Goal: Task Accomplishment & Management: Complete application form

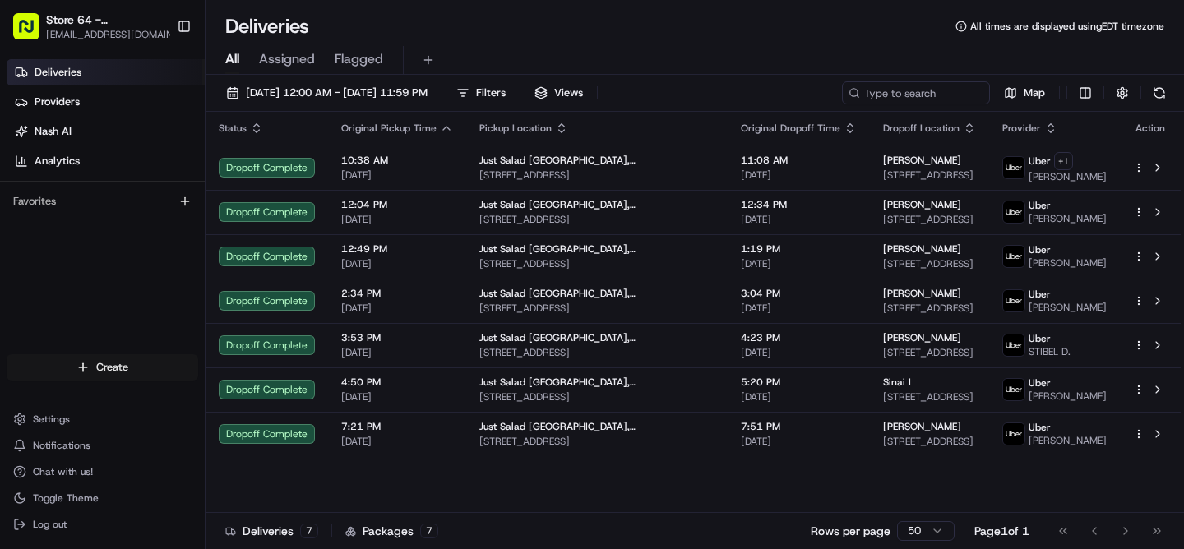
click at [116, 372] on html "Store 64 - [GEOGRAPHIC_DATA], [GEOGRAPHIC_DATA] (Just Salad) [EMAIL_ADDRESS][DO…" at bounding box center [592, 274] width 1184 height 549
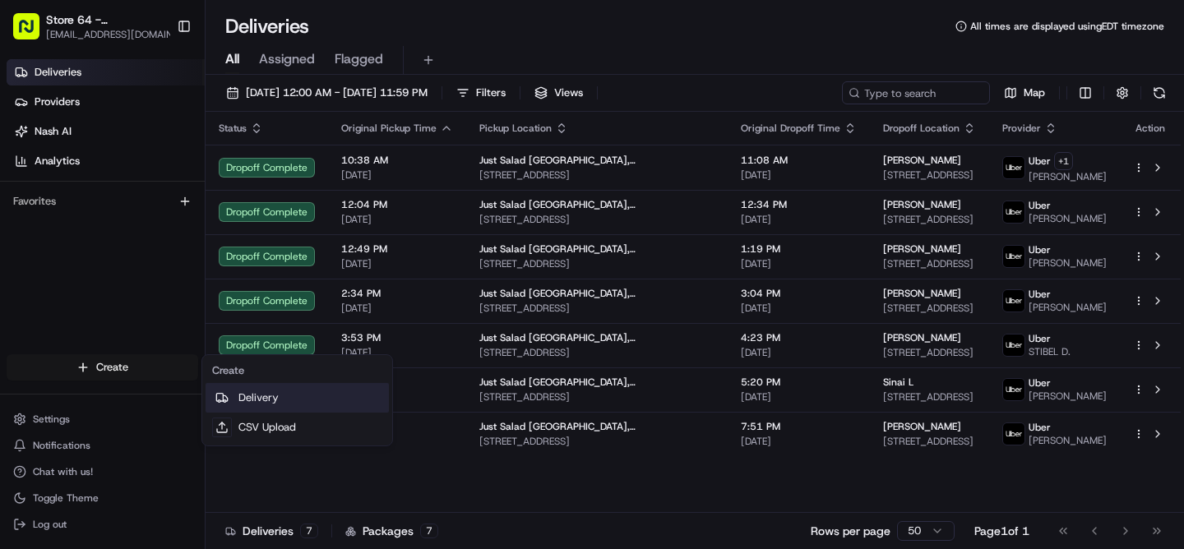
click at [251, 403] on link "Delivery" at bounding box center [297, 398] width 183 height 30
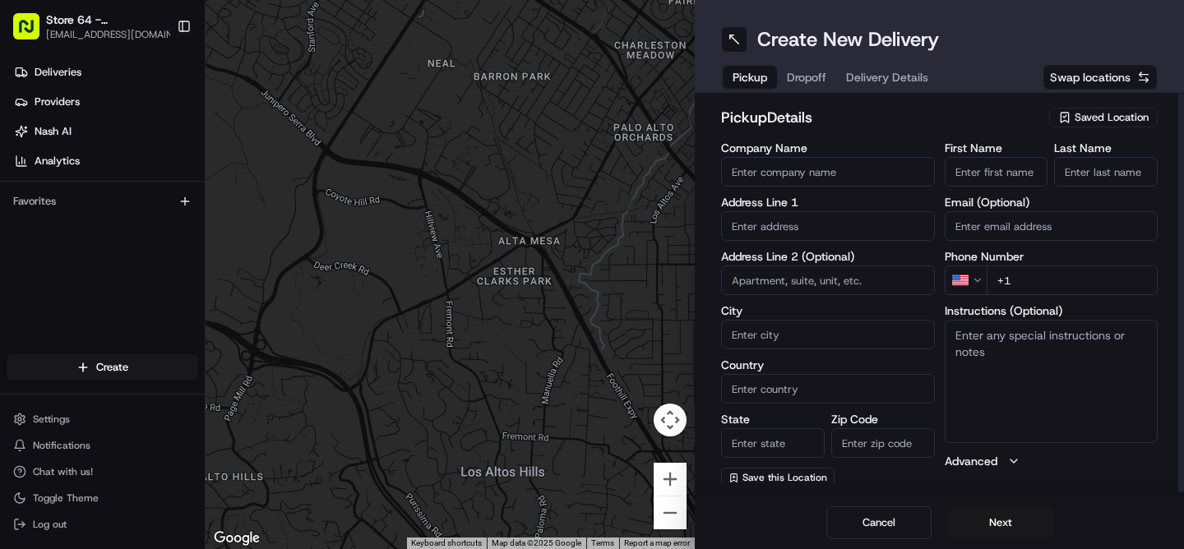
click at [1115, 122] on span "Saved Location" at bounding box center [1112, 117] width 74 height 15
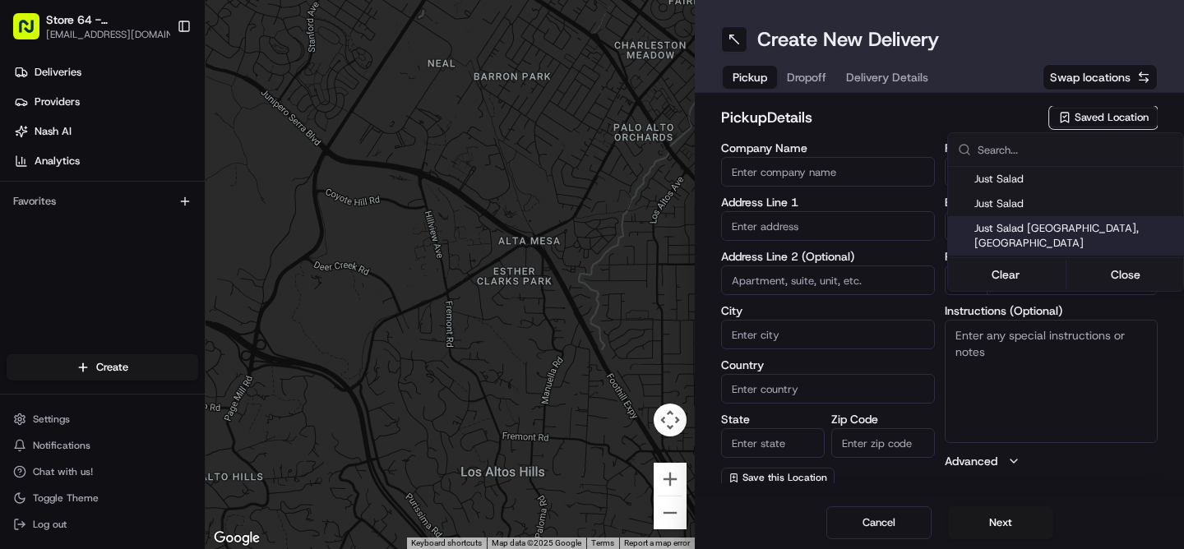
click at [1049, 227] on span "Just Salad [GEOGRAPHIC_DATA], [GEOGRAPHIC_DATA]" at bounding box center [1076, 236] width 202 height 30
type input "Just Salad [GEOGRAPHIC_DATA], [GEOGRAPHIC_DATA]"
type input "[STREET_ADDRESS]"
type input "[GEOGRAPHIC_DATA]"
type input "US"
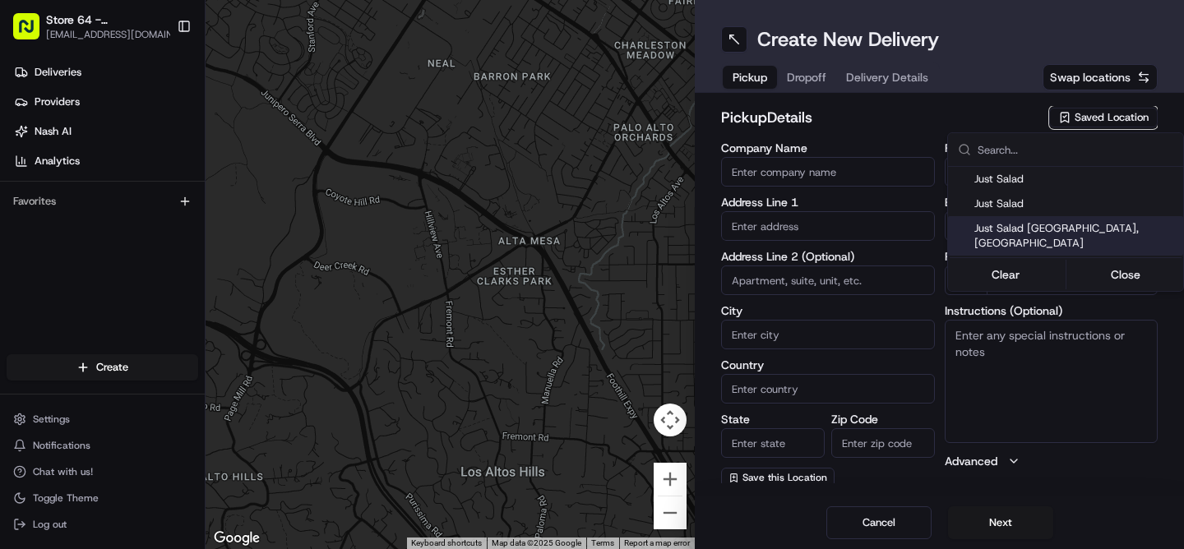
type input "CT"
type input "06825"
type input "[PHONE_NUMBER]"
type textarea "Pickup order [insert order number] for [insert customer name] from Just Salad"
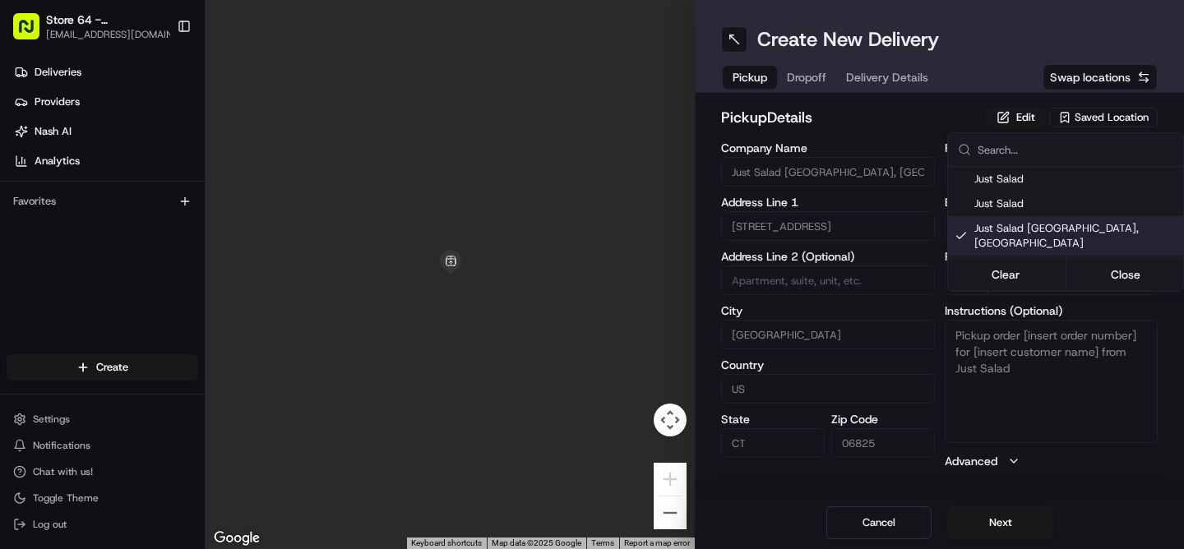
click at [987, 526] on html "Store 64 - [GEOGRAPHIC_DATA], [GEOGRAPHIC_DATA] (Just Salad) [EMAIL_ADDRESS][DO…" at bounding box center [592, 274] width 1184 height 549
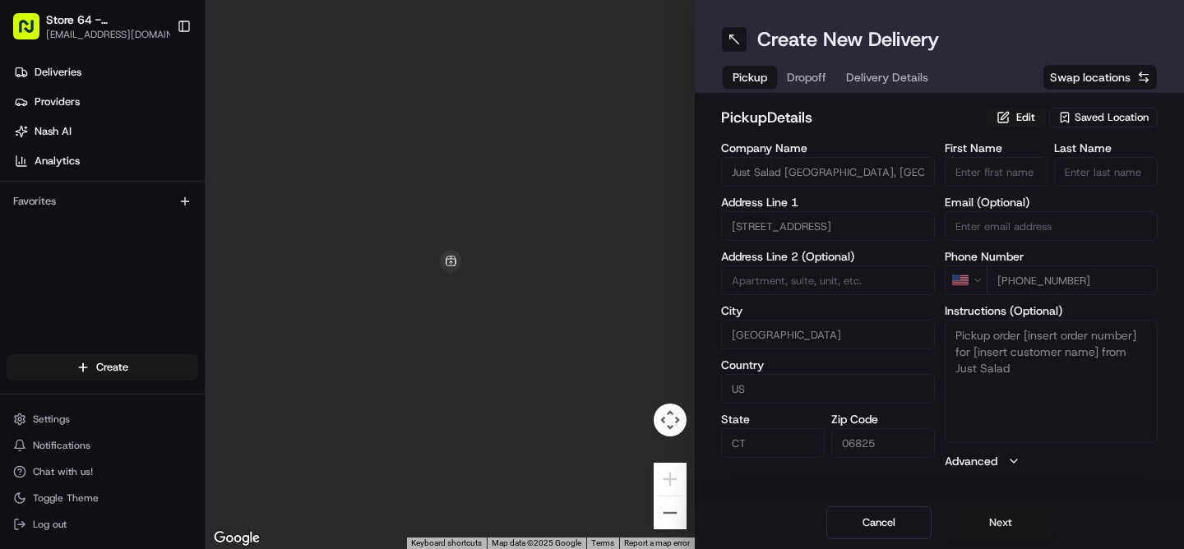
click at [1003, 529] on button "Next" at bounding box center [1000, 523] width 105 height 33
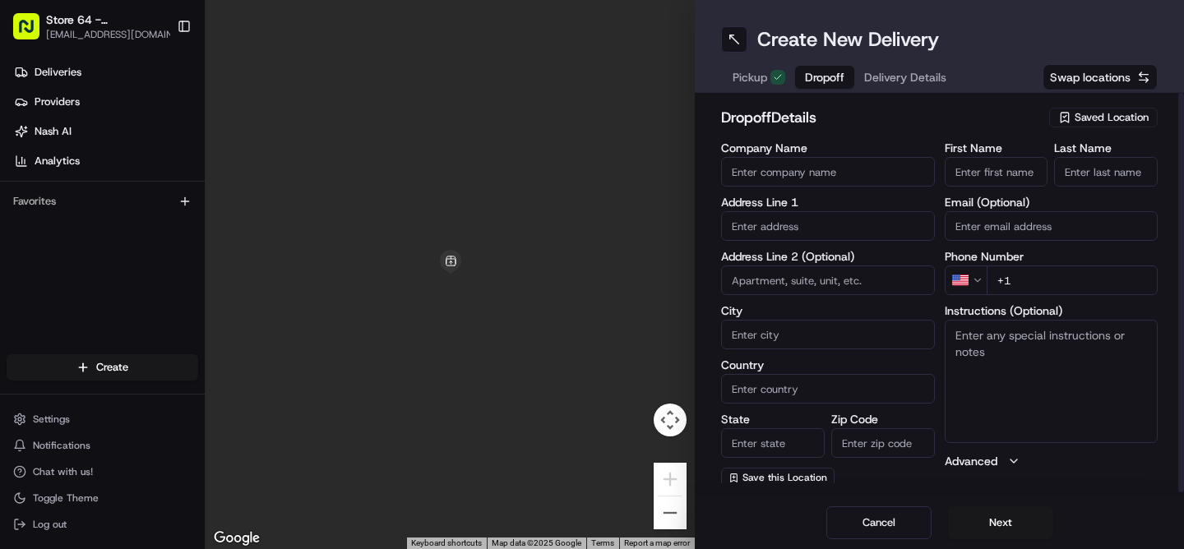
click at [964, 178] on input "First Name" at bounding box center [997, 172] width 104 height 30
paste input "[PERSON_NAME]"
type input "[PERSON_NAME]"
click at [1119, 177] on input "Last Name" at bounding box center [1106, 172] width 104 height 30
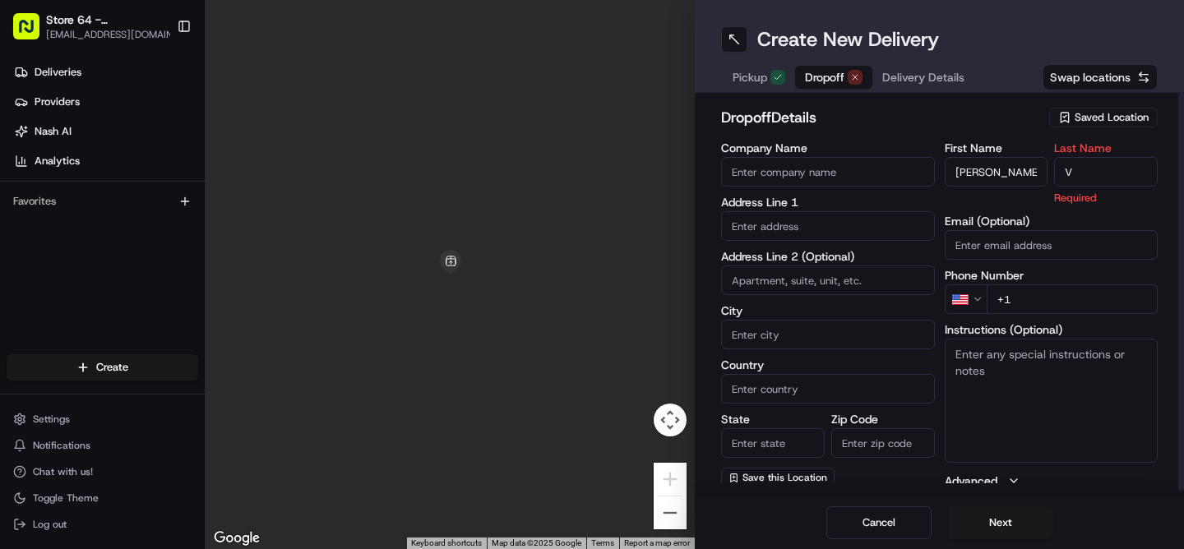
type input "V"
click at [1033, 308] on div "First Name [PERSON_NAME] Last Name V Required Email (Optional) Phone Number US …" at bounding box center [1052, 315] width 214 height 347
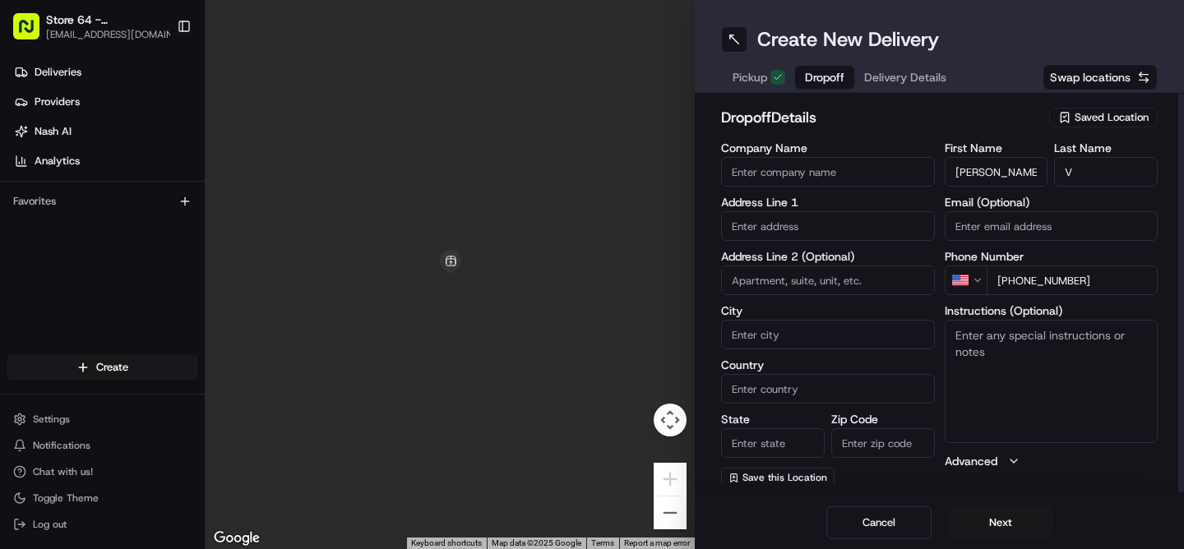
type input "[PHONE_NUMBER]"
click at [1034, 366] on textarea "Instructions (Optional)" at bounding box center [1052, 381] width 214 height 123
drag, startPoint x: 1105, startPoint y: 285, endPoint x: 1013, endPoint y: 286, distance: 92.1
click at [1013, 286] on input "[PHONE_NUMBER]" at bounding box center [1073, 281] width 172 height 30
click at [1107, 342] on textarea "call customer upon arrival" at bounding box center [1052, 381] width 214 height 123
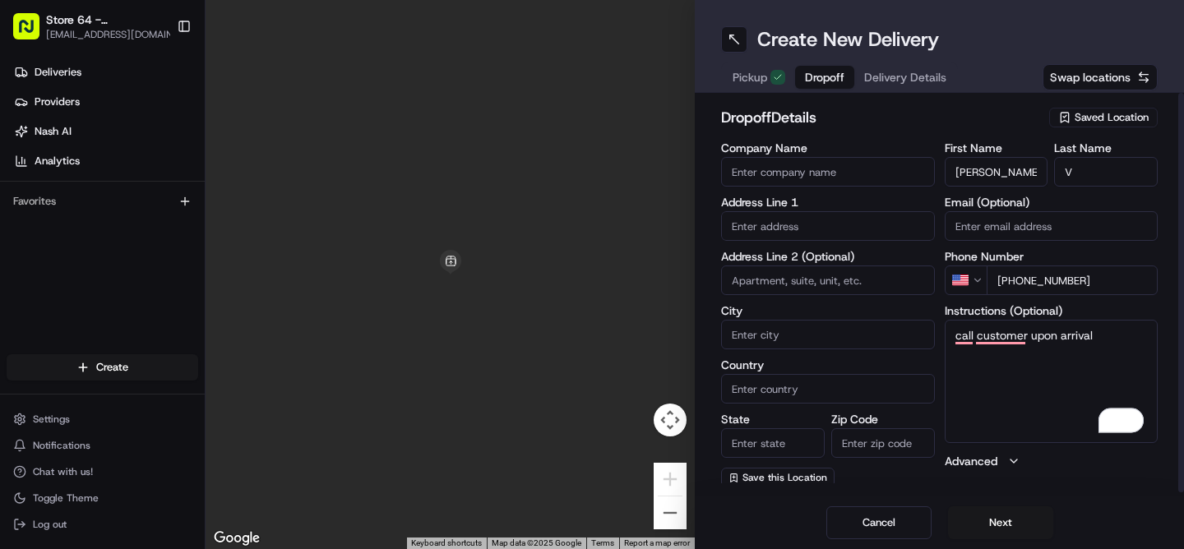
paste textarea "[PHONE_NUMBER]"
drag, startPoint x: 1097, startPoint y: 338, endPoint x: 1030, endPoint y: 340, distance: 66.7
click at [1030, 340] on textarea "call customer upon arrival [PHONE_NUMBER]" at bounding box center [1052, 381] width 214 height 123
drag, startPoint x: 1097, startPoint y: 341, endPoint x: 1074, endPoint y: 343, distance: 23.1
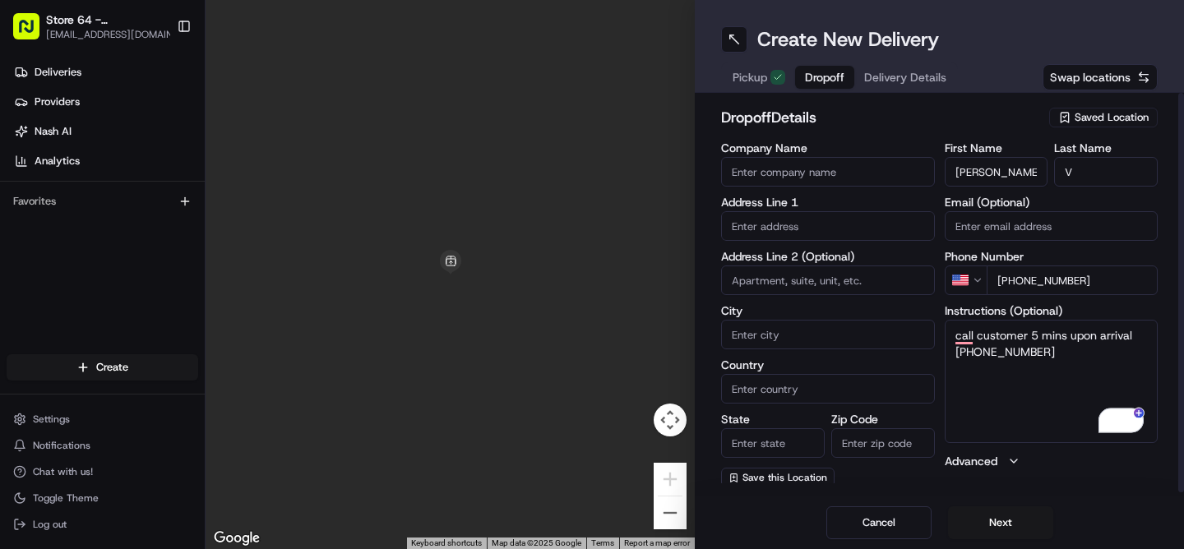
click at [1074, 343] on textarea "call customer 5 mins upon arrival [PHONE_NUMBER]" at bounding box center [1052, 381] width 214 height 123
type textarea "call customer 5 mins before arrival [PHONE_NUMBER]"
click at [759, 231] on input "text" at bounding box center [828, 226] width 214 height 30
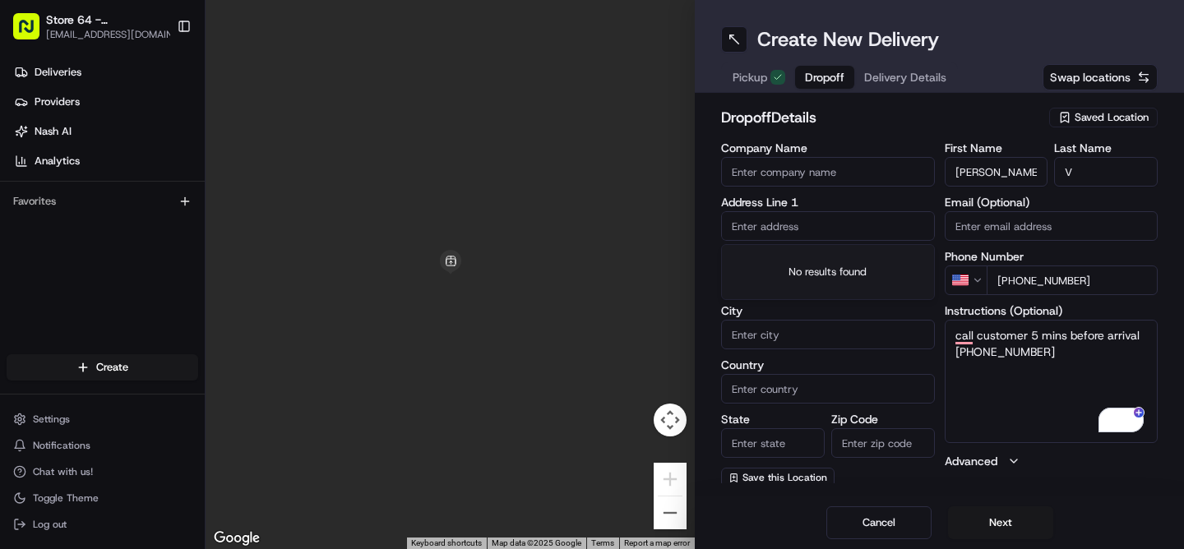
click at [767, 225] on input "text" at bounding box center [828, 226] width 214 height 30
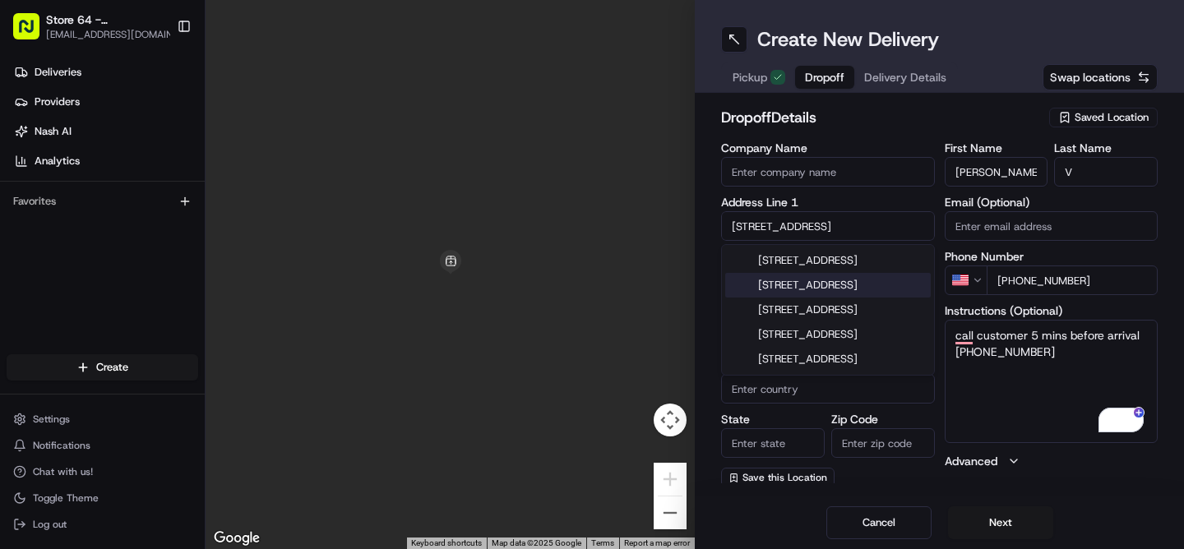
click at [845, 297] on div "[STREET_ADDRESS]" at bounding box center [828, 285] width 206 height 25
type input "[STREET_ADDRESS]"
type input "Bridgeport"
type input "[GEOGRAPHIC_DATA]"
type input "CT"
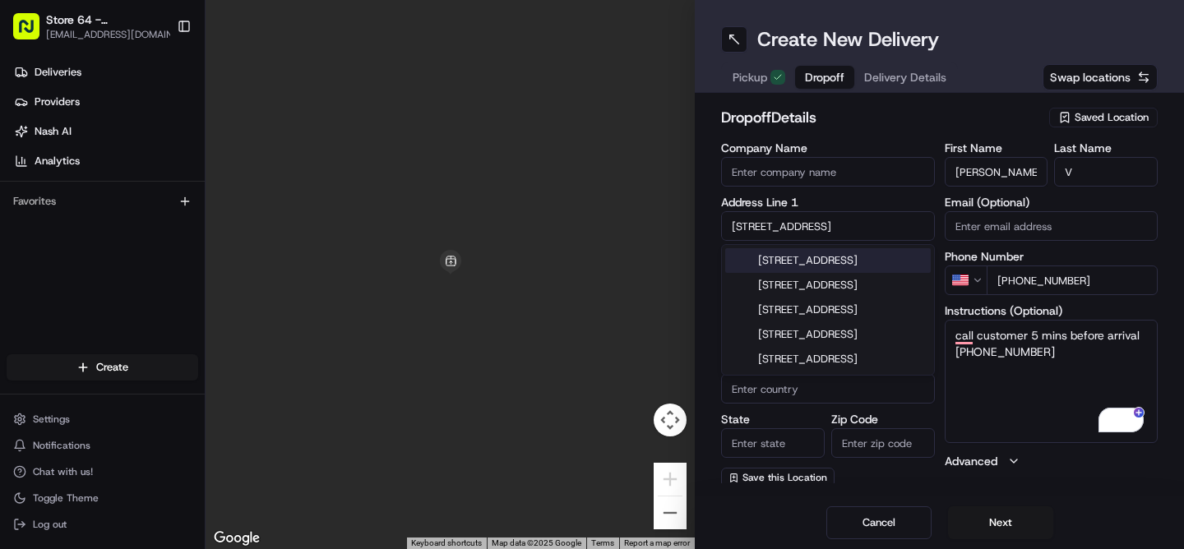
type input "06604"
type input "[STREET_ADDRESS]"
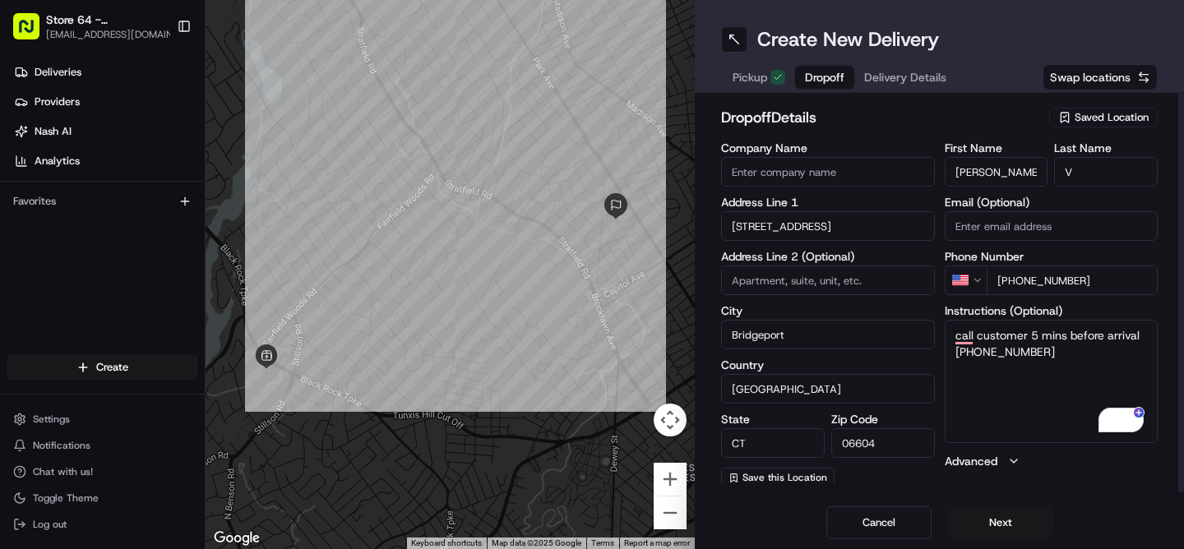
click at [1072, 357] on textarea "call customer 5 mins before arrival [PHONE_NUMBER]" at bounding box center [1052, 381] width 214 height 123
click at [850, 278] on input at bounding box center [828, 281] width 214 height 30
type input "5"
click at [1029, 394] on textarea "call customer 5 mins before arrival [PHONE_NUMBER]" at bounding box center [1052, 381] width 214 height 123
click at [801, 279] on input "5" at bounding box center [828, 281] width 214 height 30
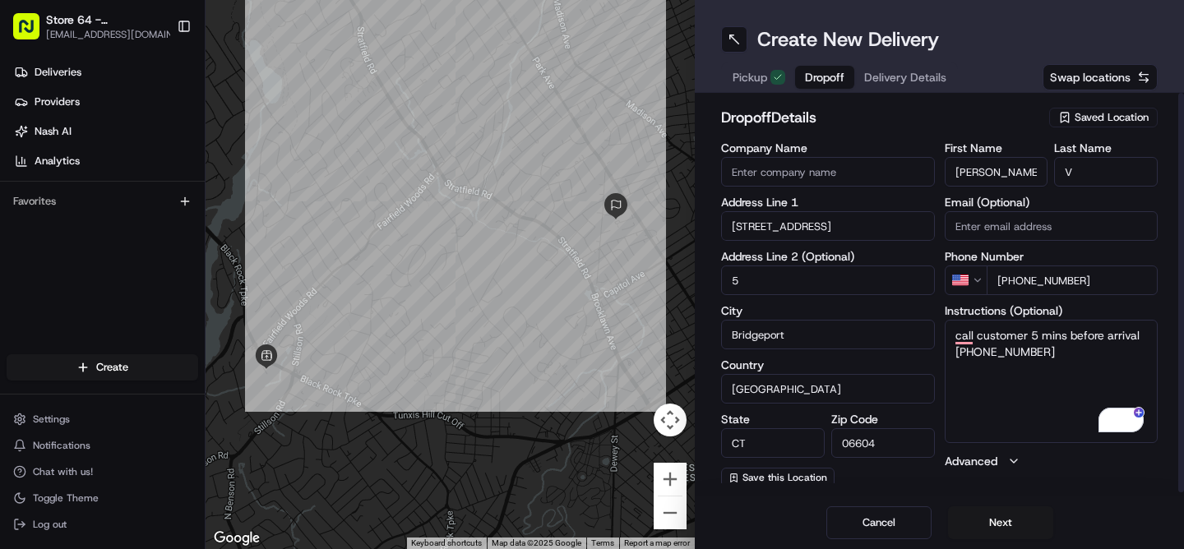
click at [768, 280] on input "5" at bounding box center [828, 281] width 214 height 30
click at [748, 285] on input "5" at bounding box center [828, 281] width 214 height 30
click at [1033, 405] on textarea "call customer 5 mins before arrival [PHONE_NUMBER]" at bounding box center [1052, 381] width 214 height 123
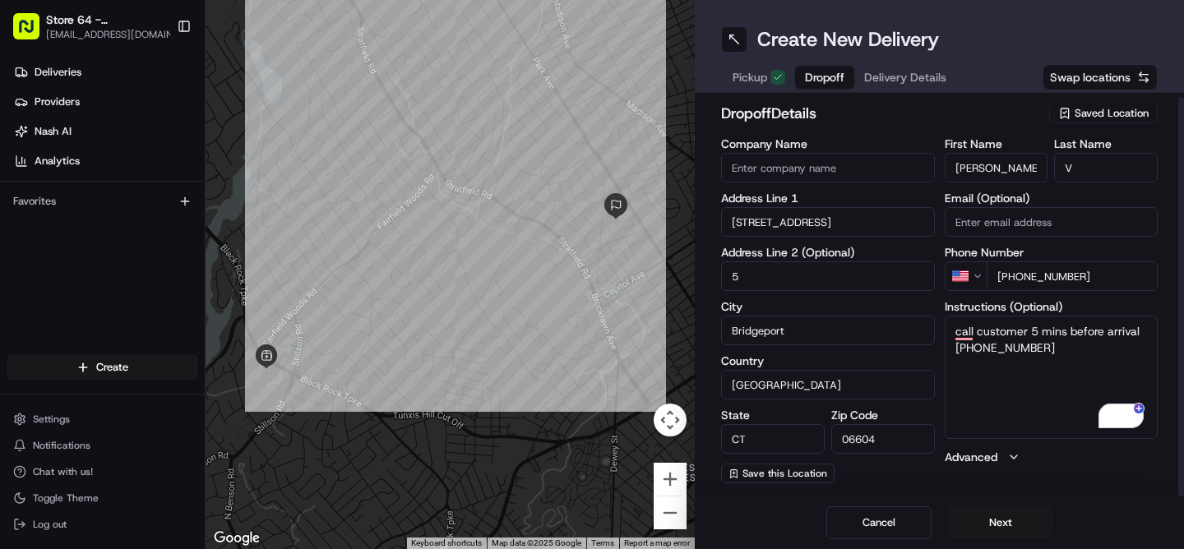
scroll to position [4, 0]
type textarea "call customer 5 mins before arrival [PHONE_NUMBER], first parking lot on your r…"
click at [997, 527] on button "Next" at bounding box center [1000, 523] width 105 height 33
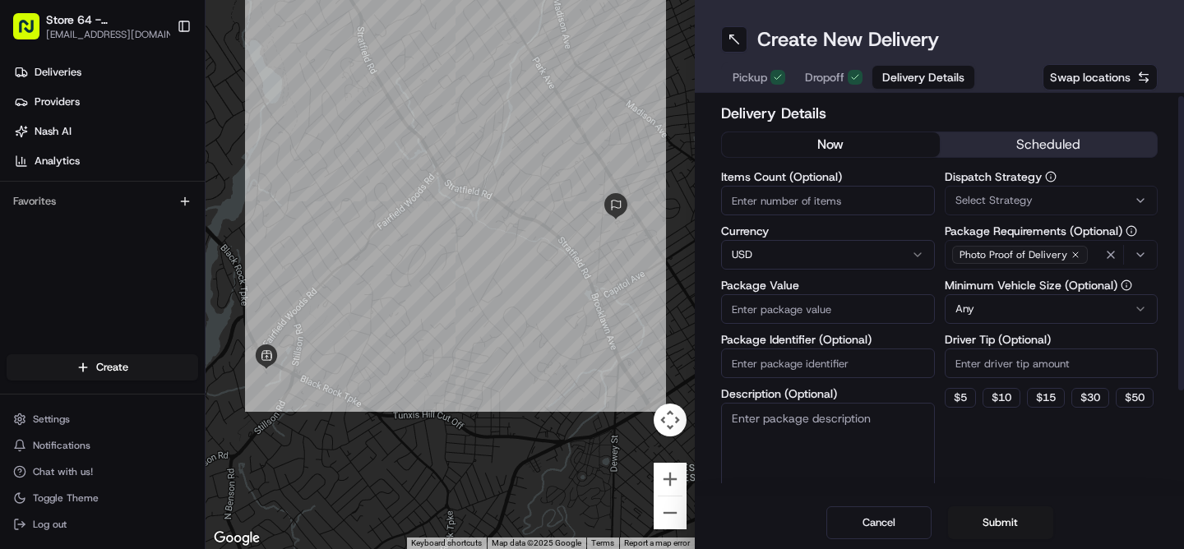
click at [774, 201] on input "Items Count (Optional)" at bounding box center [828, 201] width 214 height 30
type input "2"
click at [751, 317] on input "Package Value" at bounding box center [828, 309] width 214 height 30
type input "32.64"
click at [773, 368] on input "Package Identifier (Optional)" at bounding box center [828, 364] width 214 height 30
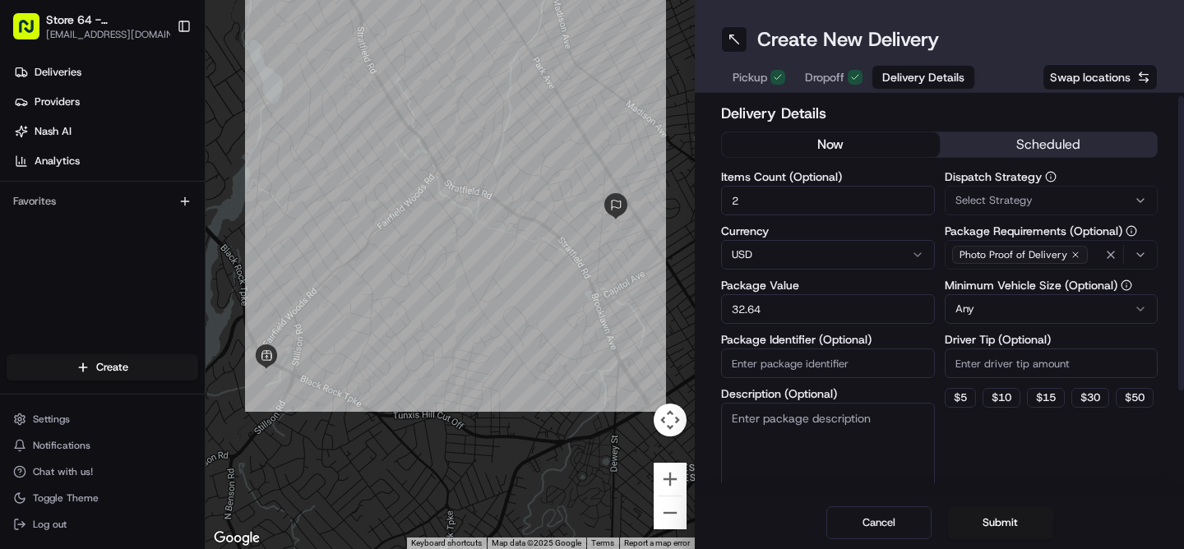
paste input "6F7DD"
type input "6F7DD"
click at [775, 439] on textarea "Description (Optional)" at bounding box center [828, 449] width 214 height 92
type textarea "redelivery order"
click at [1008, 523] on button "Submit" at bounding box center [1000, 523] width 105 height 33
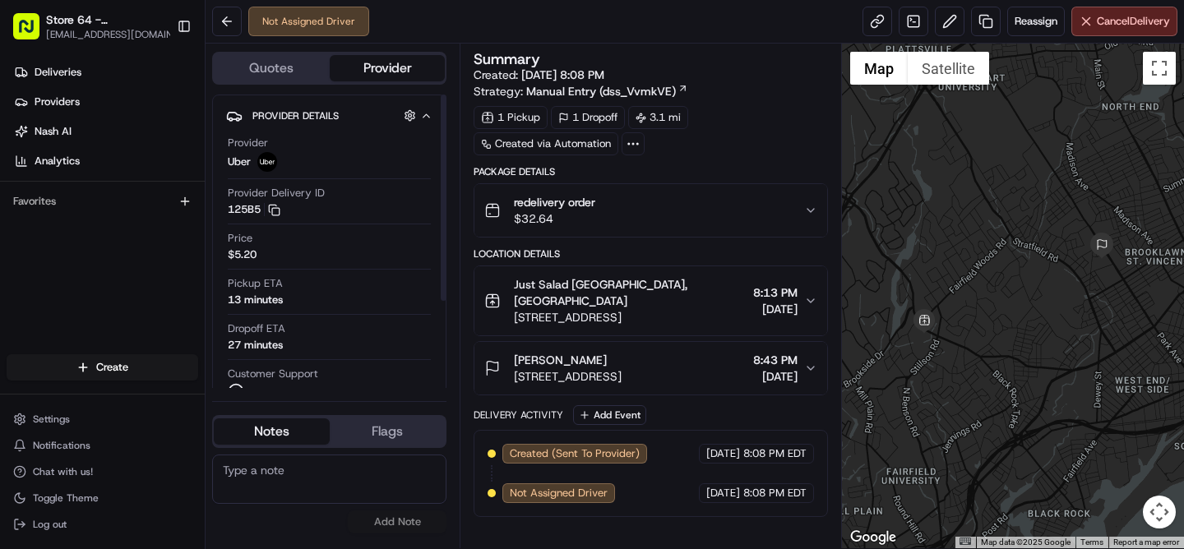
scroll to position [124, 0]
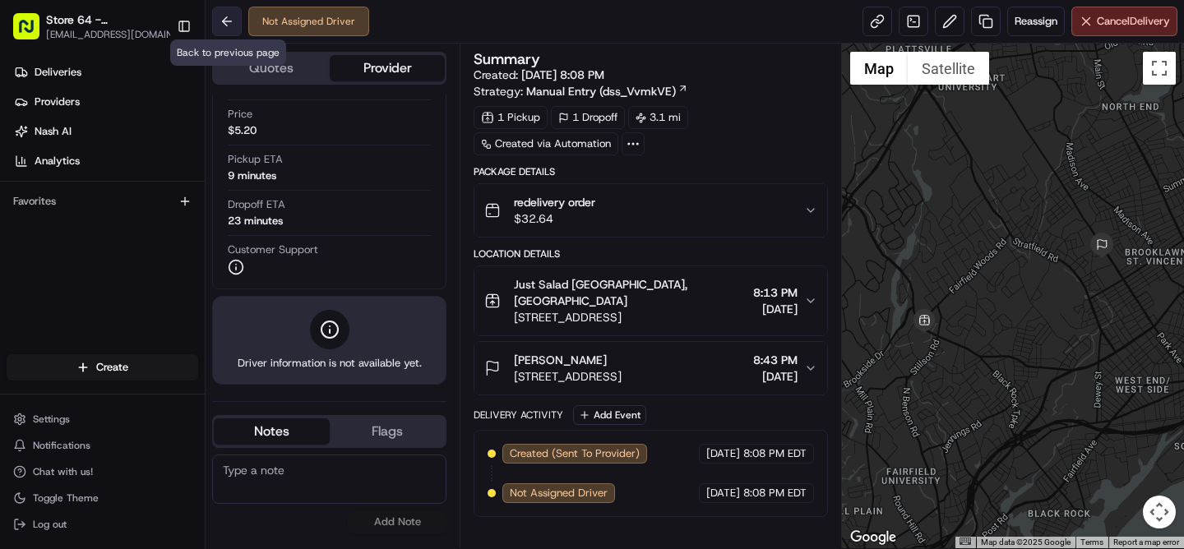
click at [227, 25] on button at bounding box center [227, 22] width 30 height 30
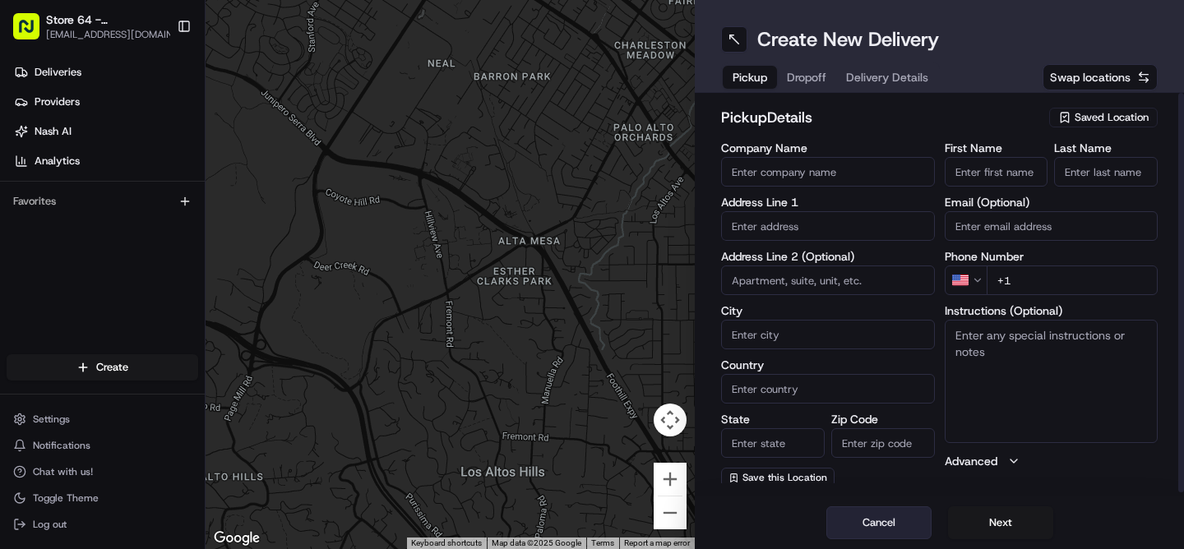
click at [887, 528] on button "Cancel" at bounding box center [879, 523] width 105 height 33
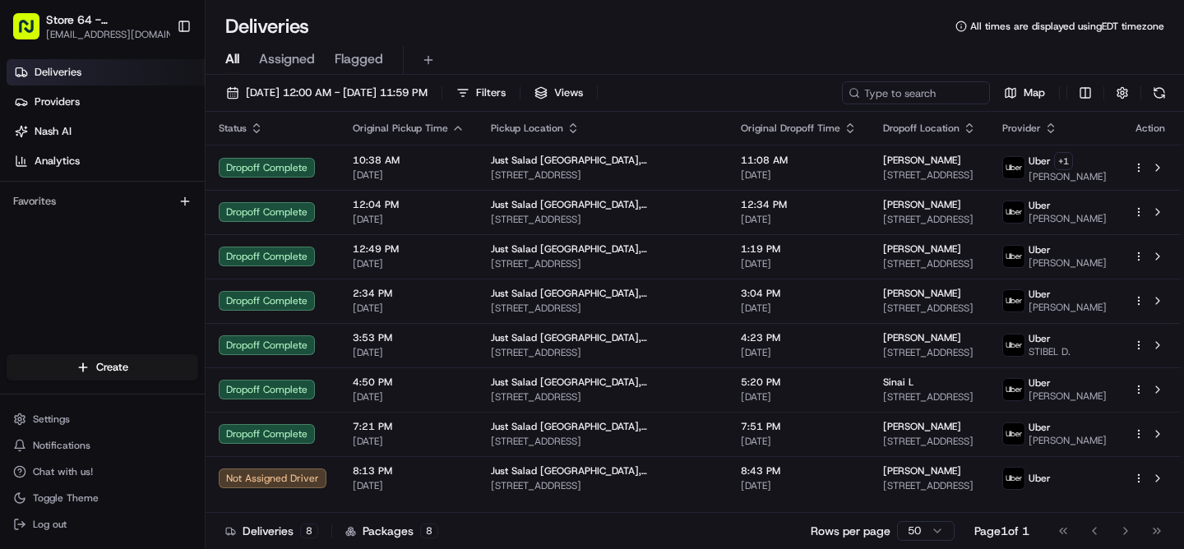
scroll to position [19, 0]
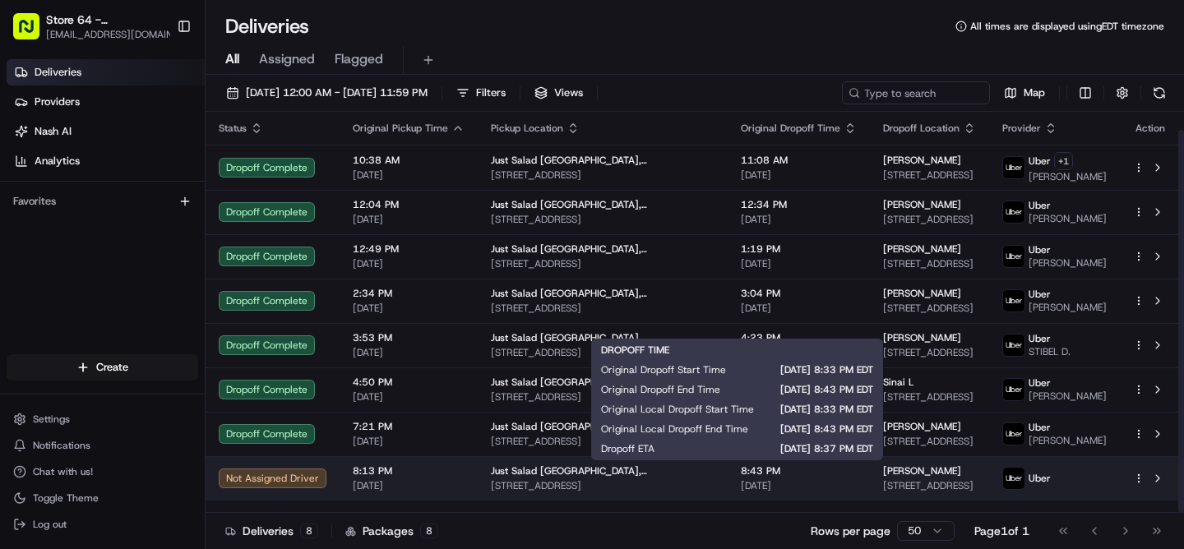
click at [790, 493] on span "[DATE]" at bounding box center [799, 485] width 116 height 13
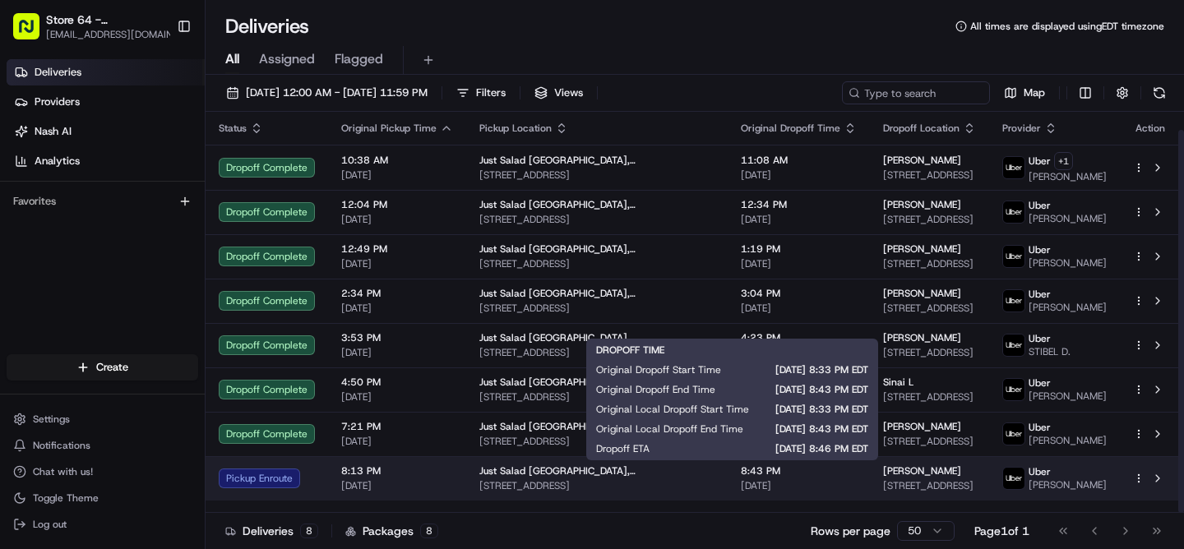
click at [785, 493] on span "[DATE]" at bounding box center [799, 485] width 116 height 13
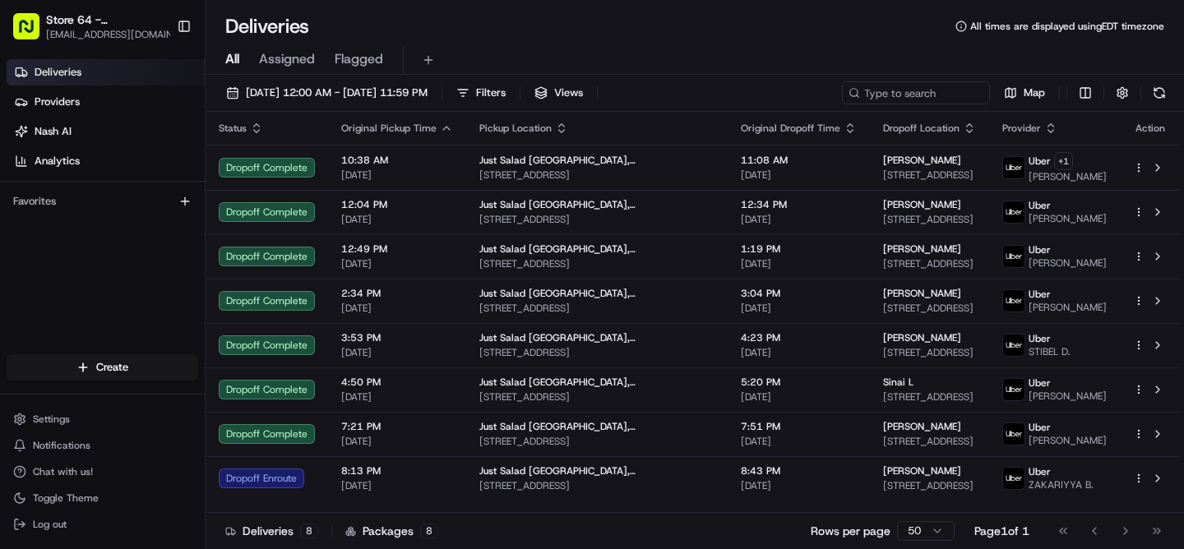
scroll to position [0, 0]
